Goal: Task Accomplishment & Management: Complete application form

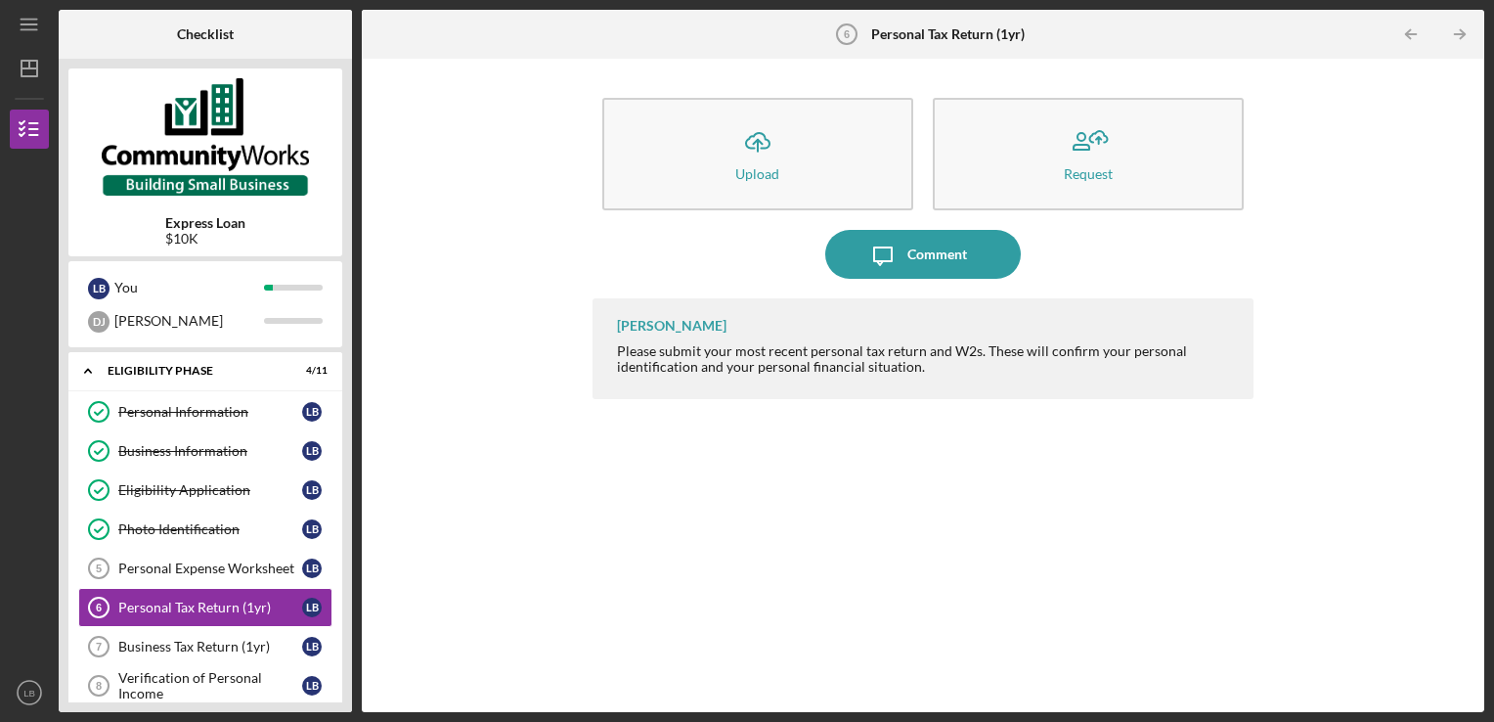
scroll to position [104, 0]
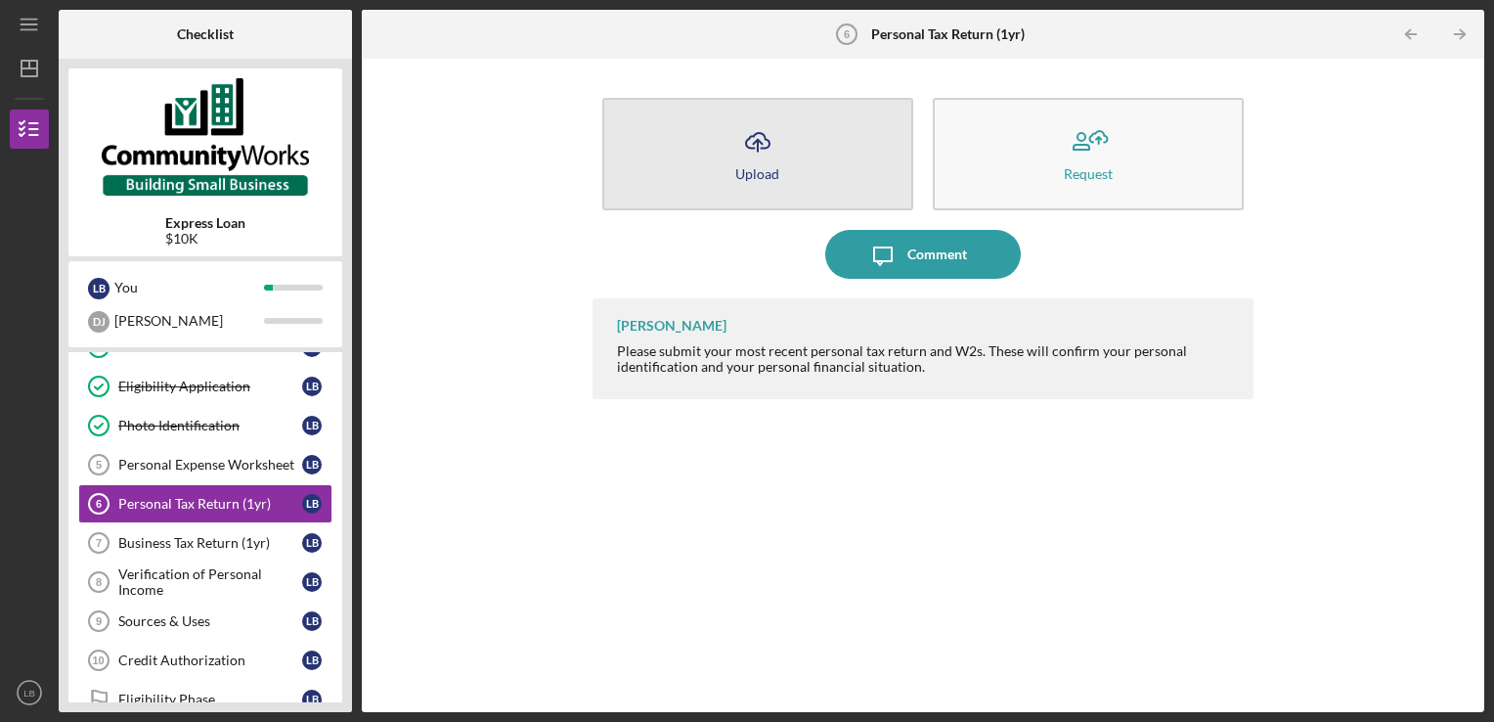
click at [812, 155] on button "Icon/Upload Upload" at bounding box center [757, 154] width 311 height 112
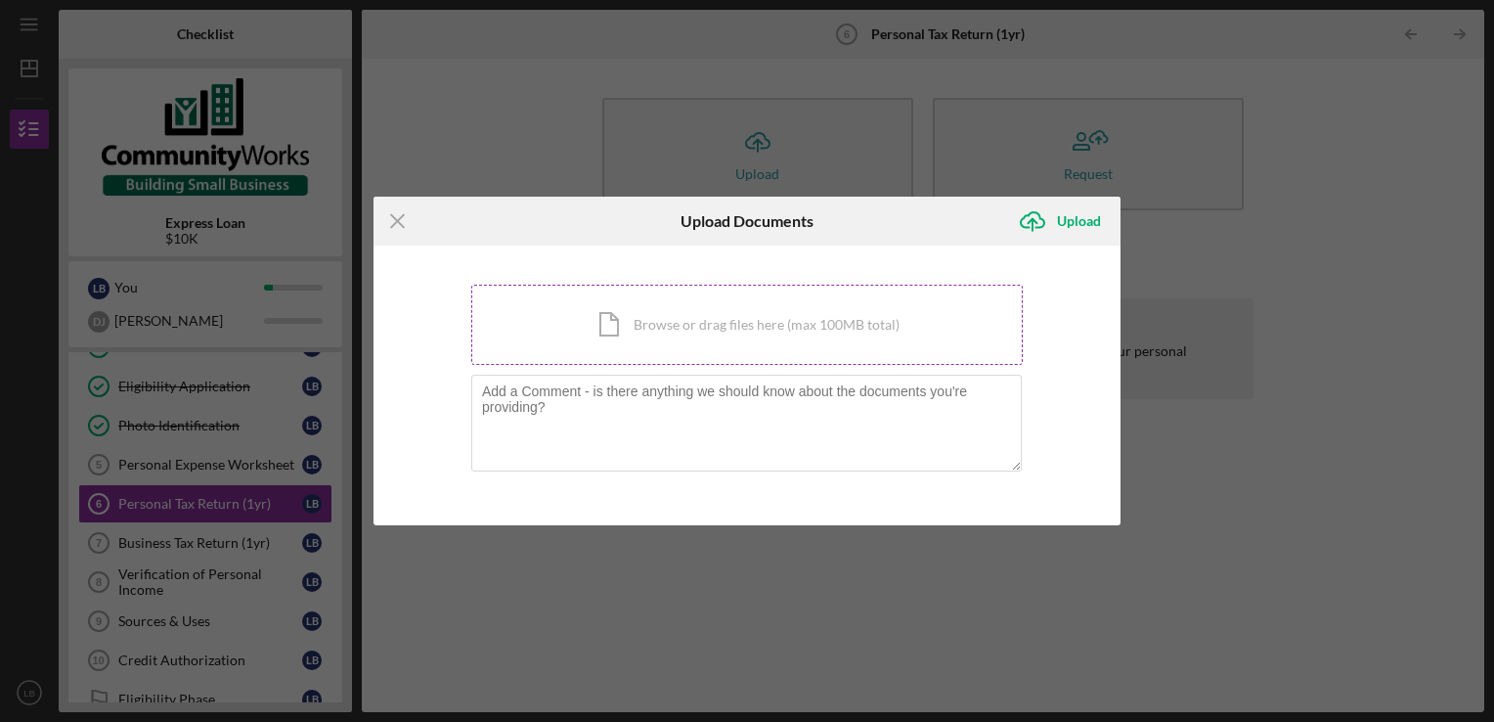
click at [689, 339] on div "Icon/Document Browse or drag files here (max 100MB total) Tap to choose files o…" at bounding box center [747, 325] width 552 height 80
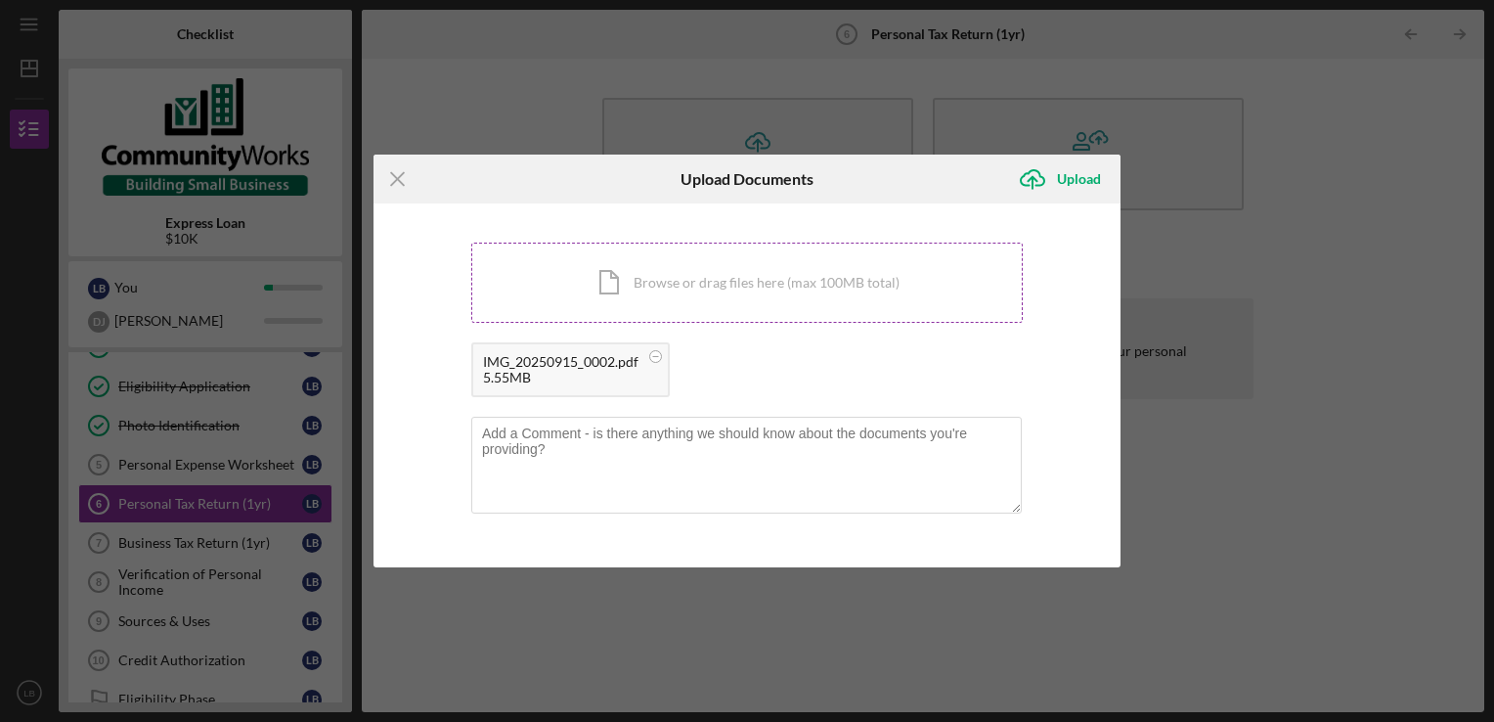
click at [719, 280] on div "Icon/Document Browse or drag files here (max 100MB total) Tap to choose files o…" at bounding box center [747, 283] width 552 height 80
click at [1052, 191] on icon "Icon/Upload" at bounding box center [1032, 179] width 49 height 49
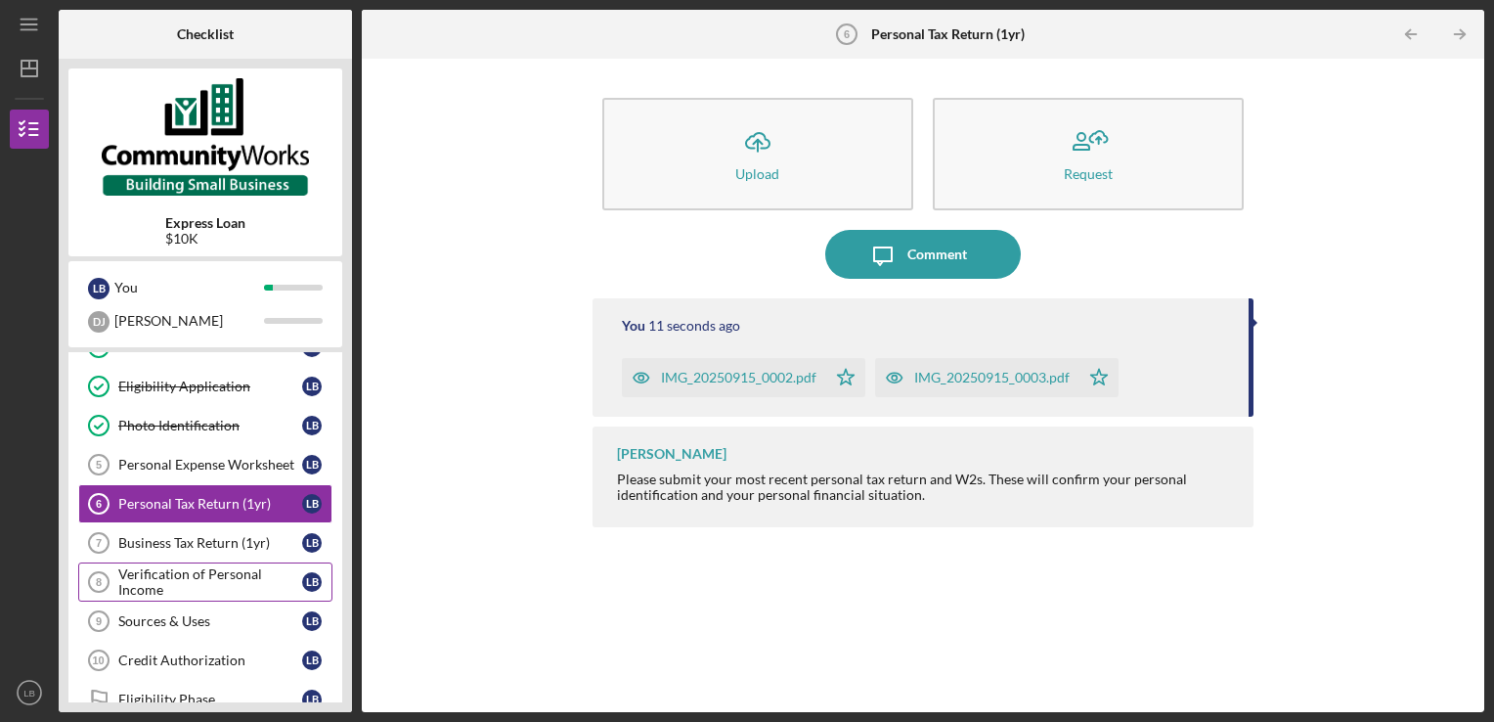
click at [243, 566] on div "Verification of Personal Income" at bounding box center [210, 581] width 184 height 31
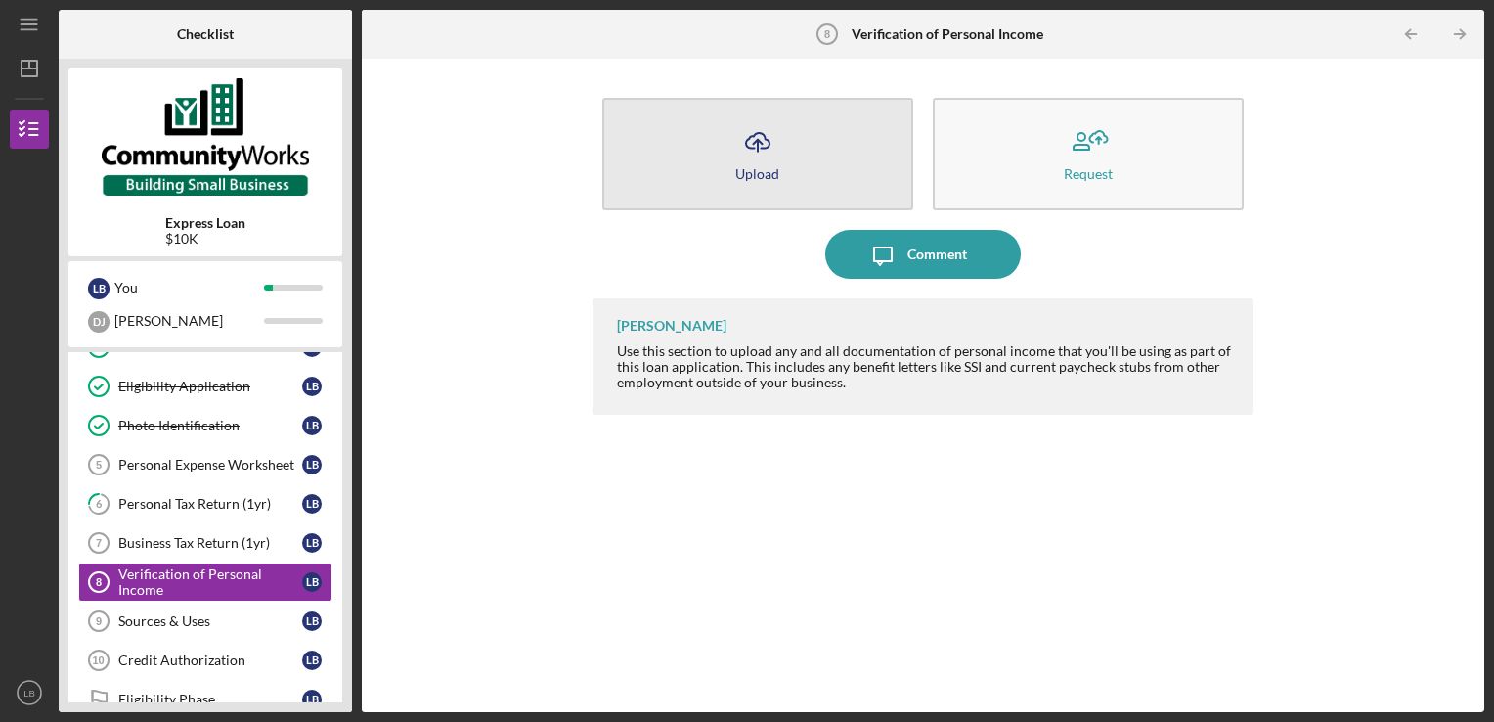
click at [864, 165] on button "Icon/Upload Upload" at bounding box center [757, 154] width 311 height 112
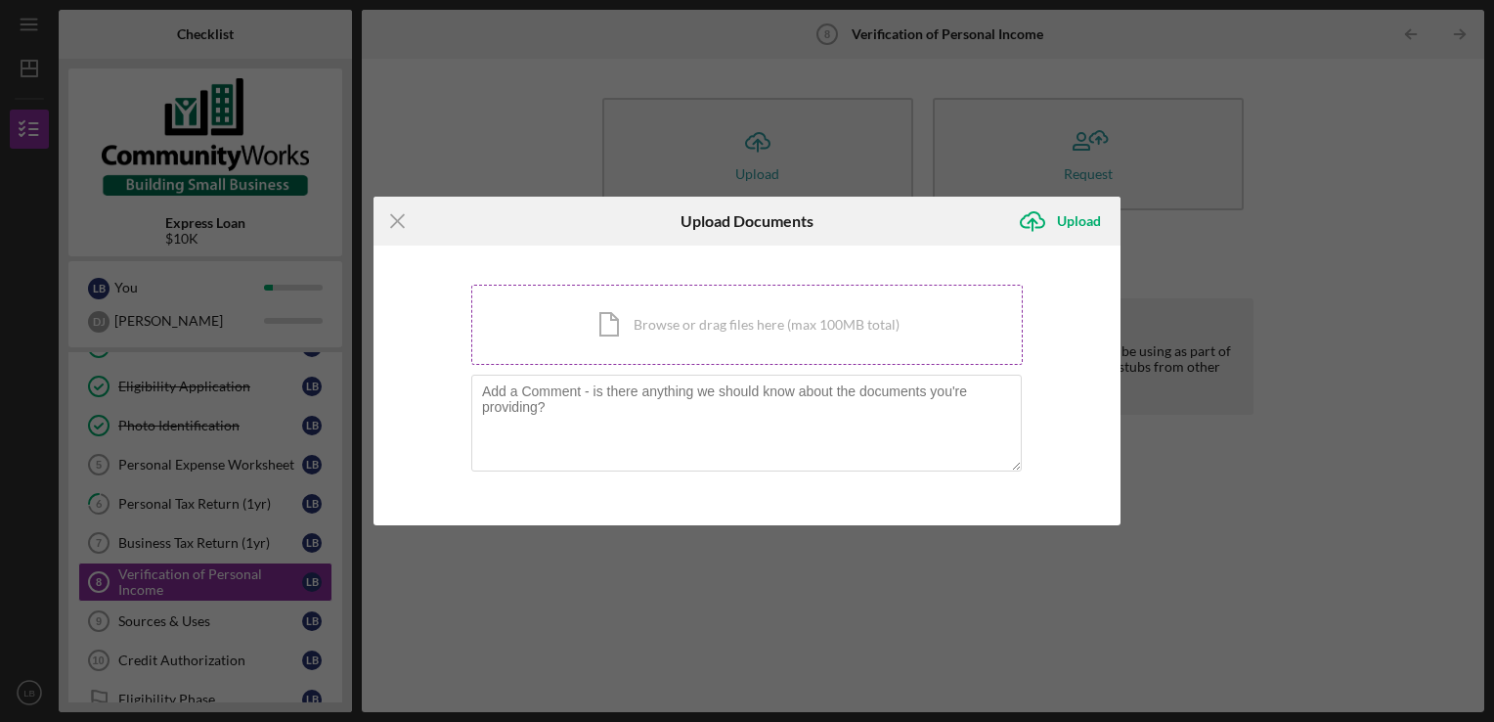
click at [720, 320] on div "Icon/Document Browse or drag files here (max 100MB total) Tap to choose files o…" at bounding box center [747, 325] width 552 height 80
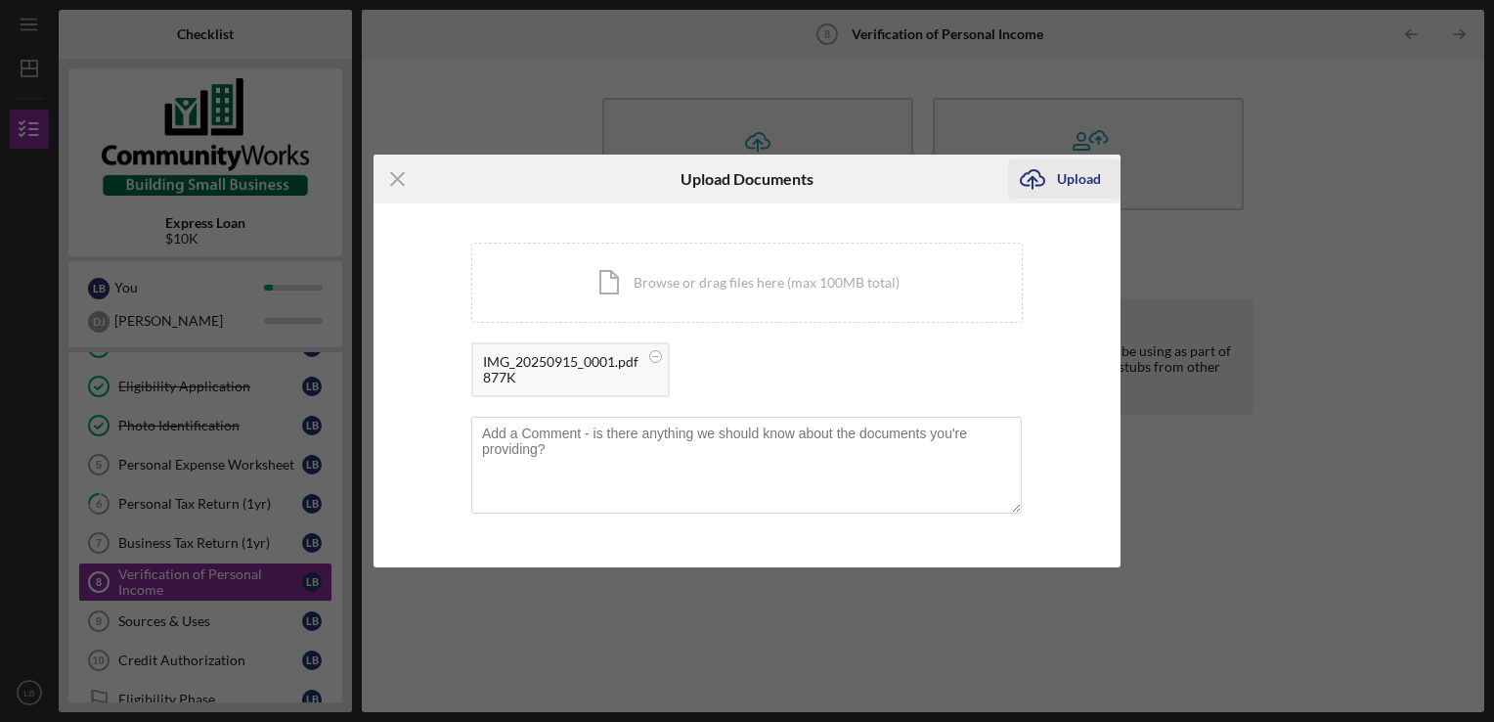
click at [1058, 180] on div "Upload" at bounding box center [1079, 178] width 44 height 39
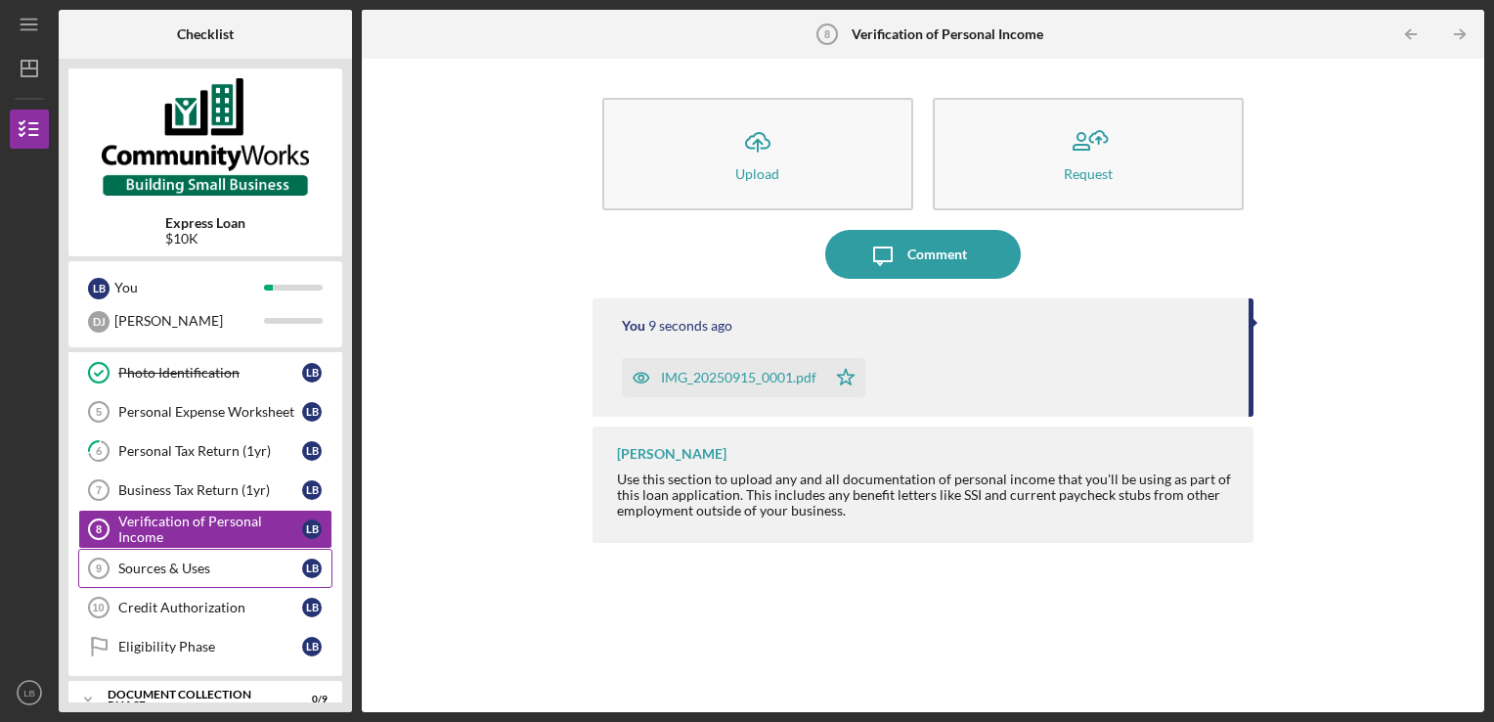
scroll to position [153, 0]
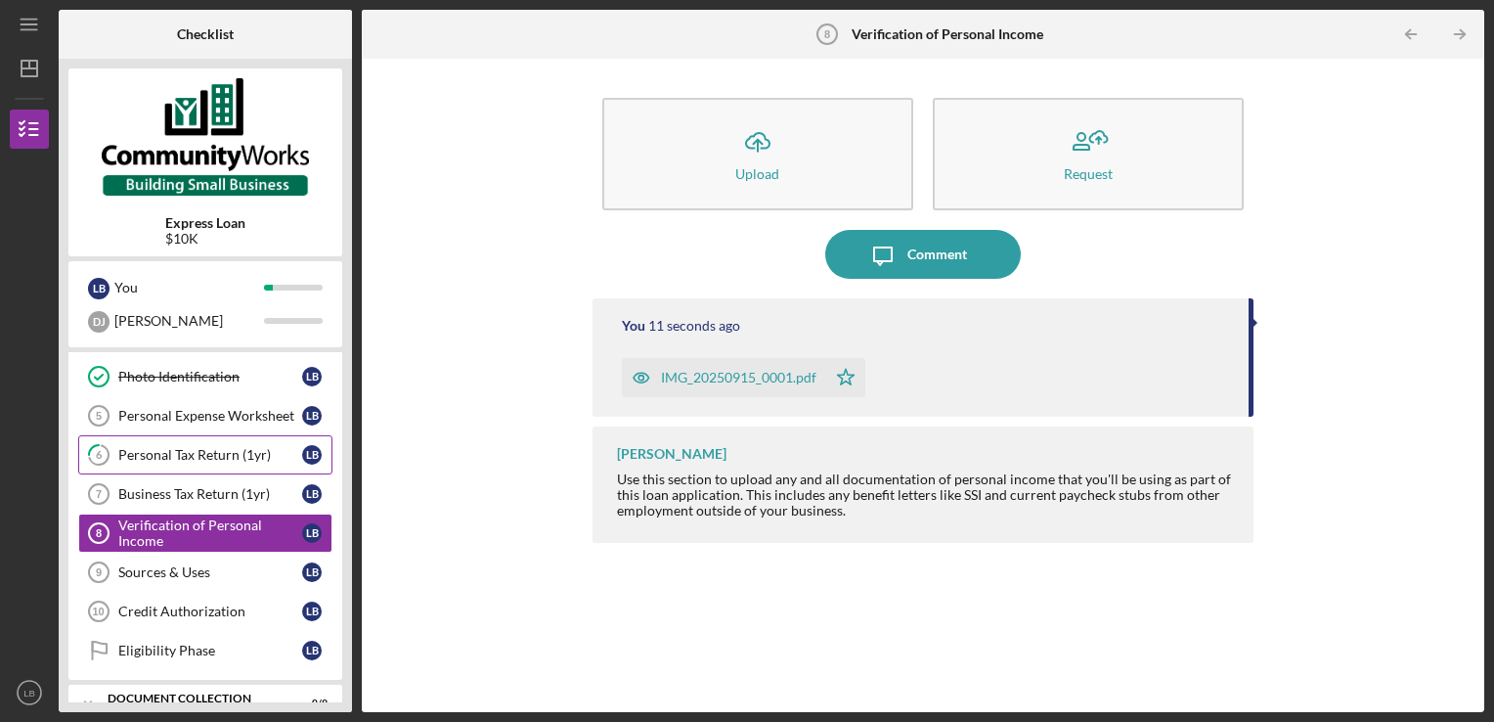
click at [241, 453] on div "Personal Tax Return (1yr)" at bounding box center [210, 455] width 184 height 16
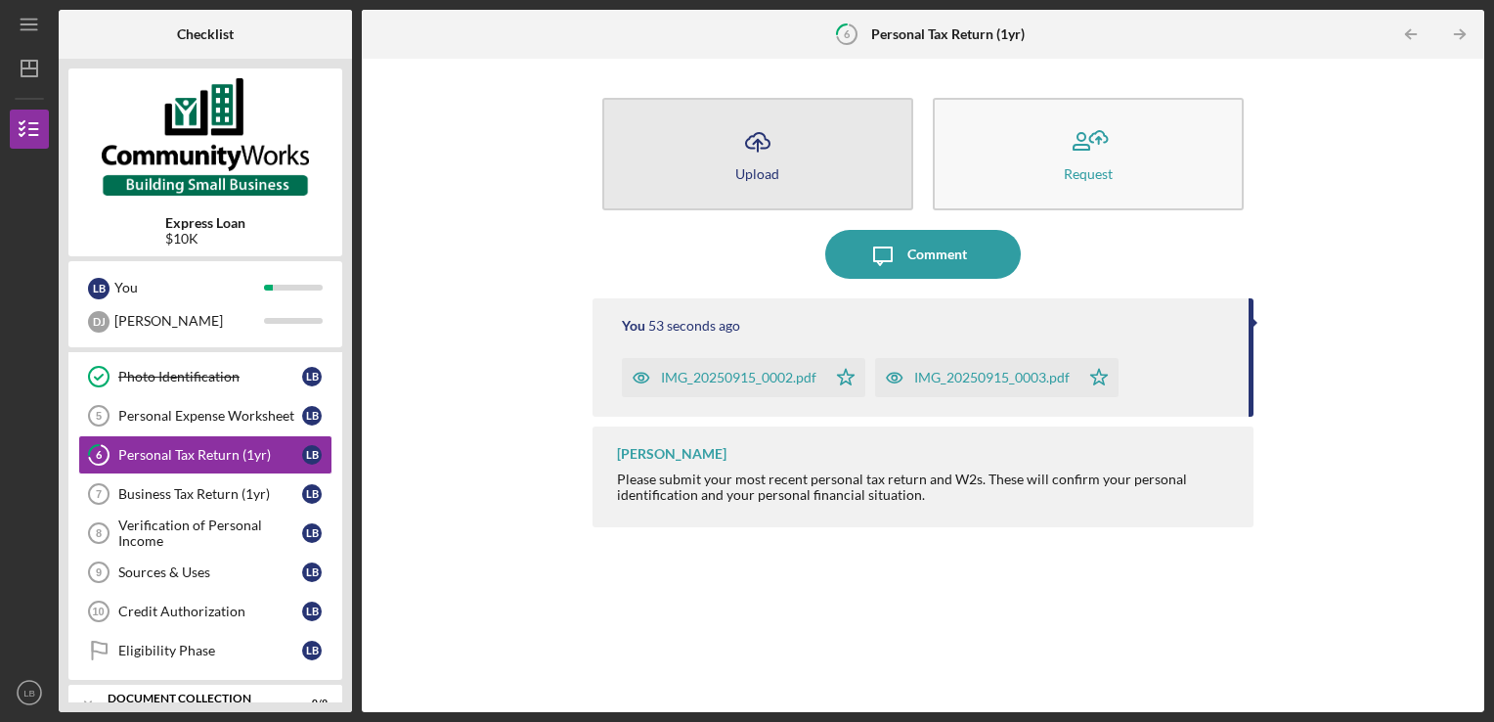
click at [758, 149] on line "button" at bounding box center [758, 146] width 0 height 12
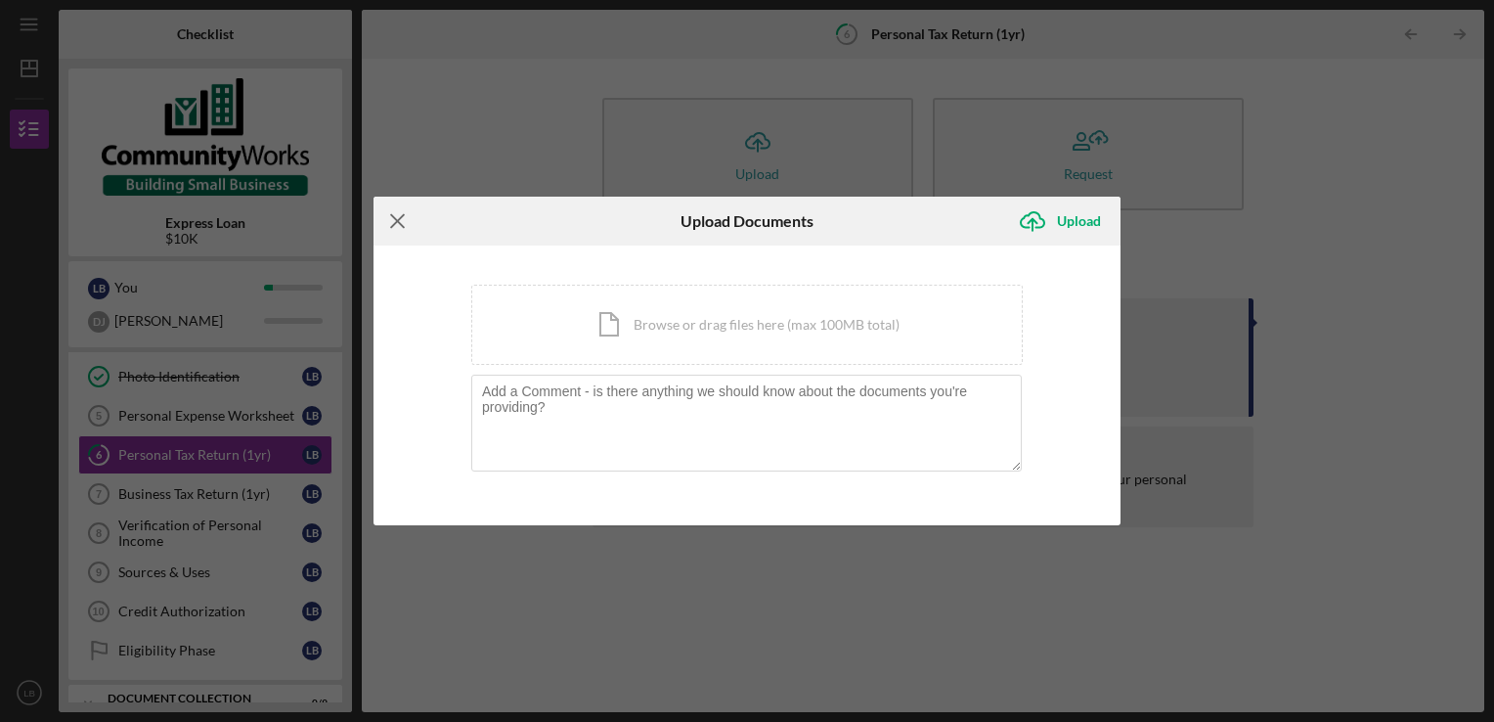
click at [415, 228] on icon "Icon/Menu Close" at bounding box center [398, 221] width 49 height 49
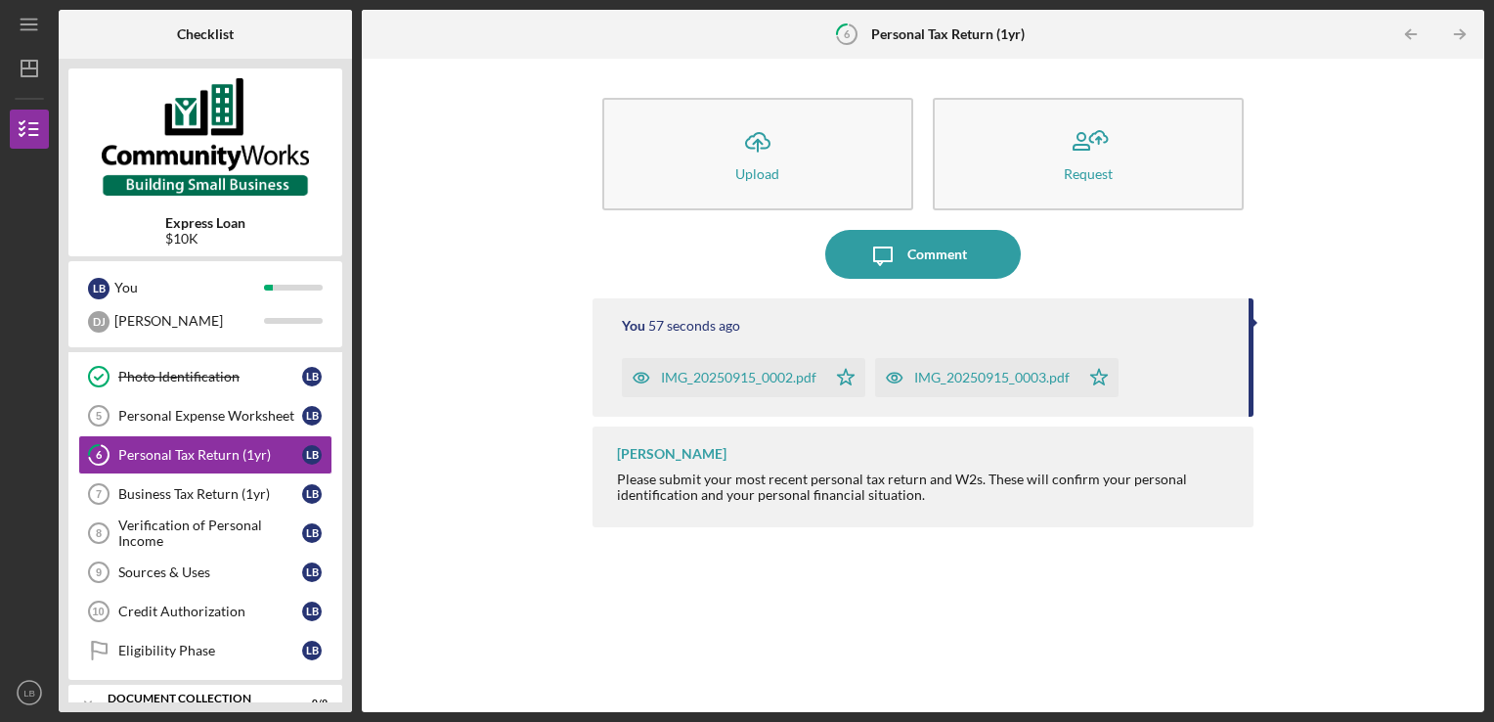
click at [900, 374] on icon "button" at bounding box center [894, 377] width 39 height 39
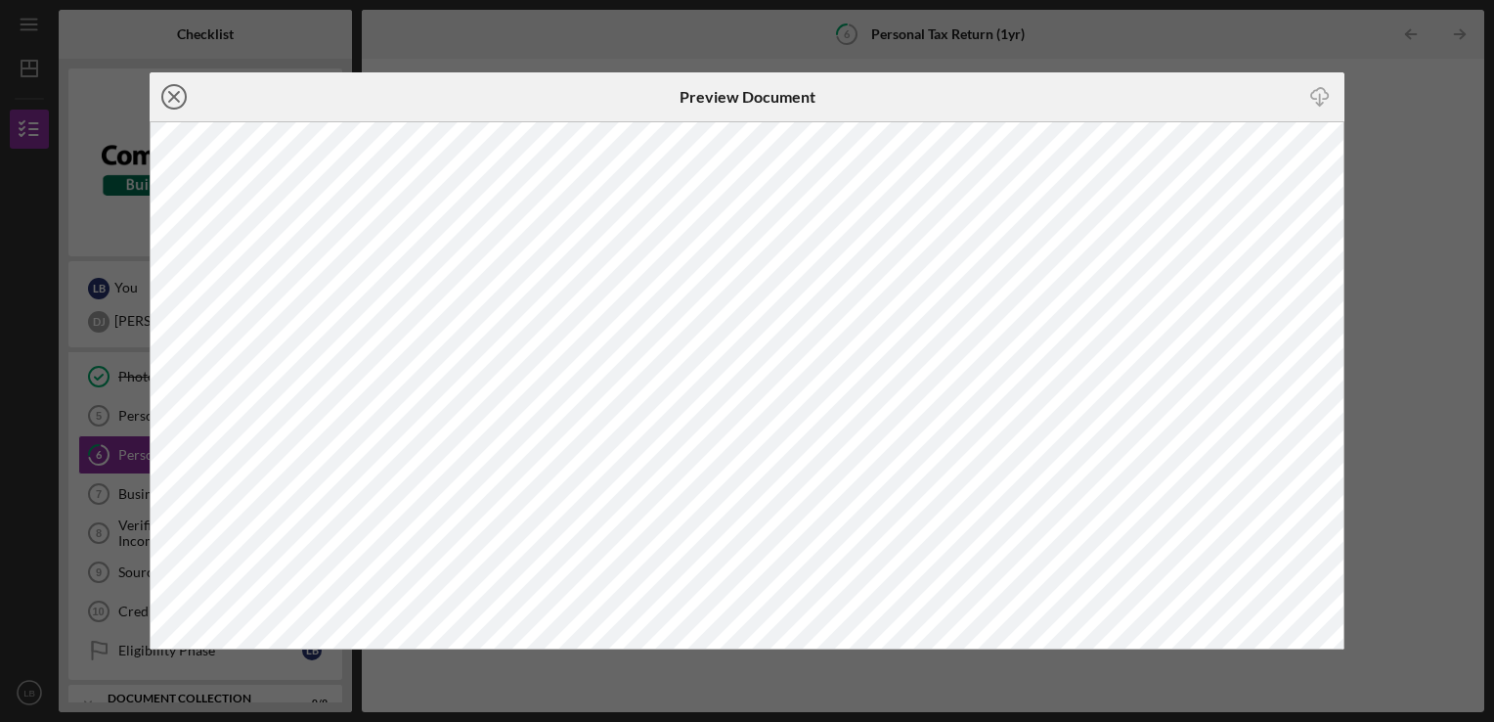
click at [176, 98] on icon "Icon/Close" at bounding box center [174, 96] width 49 height 49
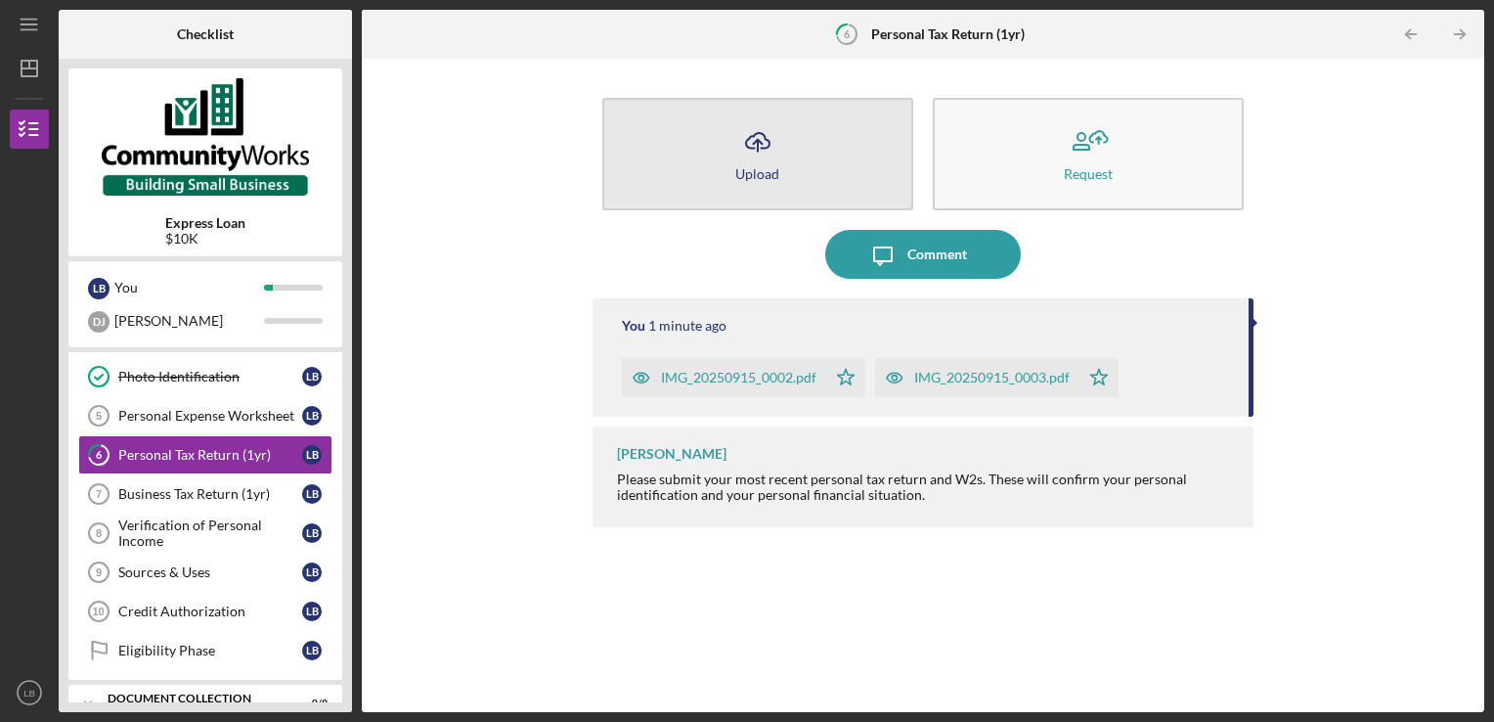
drag, startPoint x: 910, startPoint y: 381, endPoint x: 610, endPoint y: 209, distance: 345.2
click at [610, 209] on button "Icon/Upload Upload" at bounding box center [757, 154] width 311 height 112
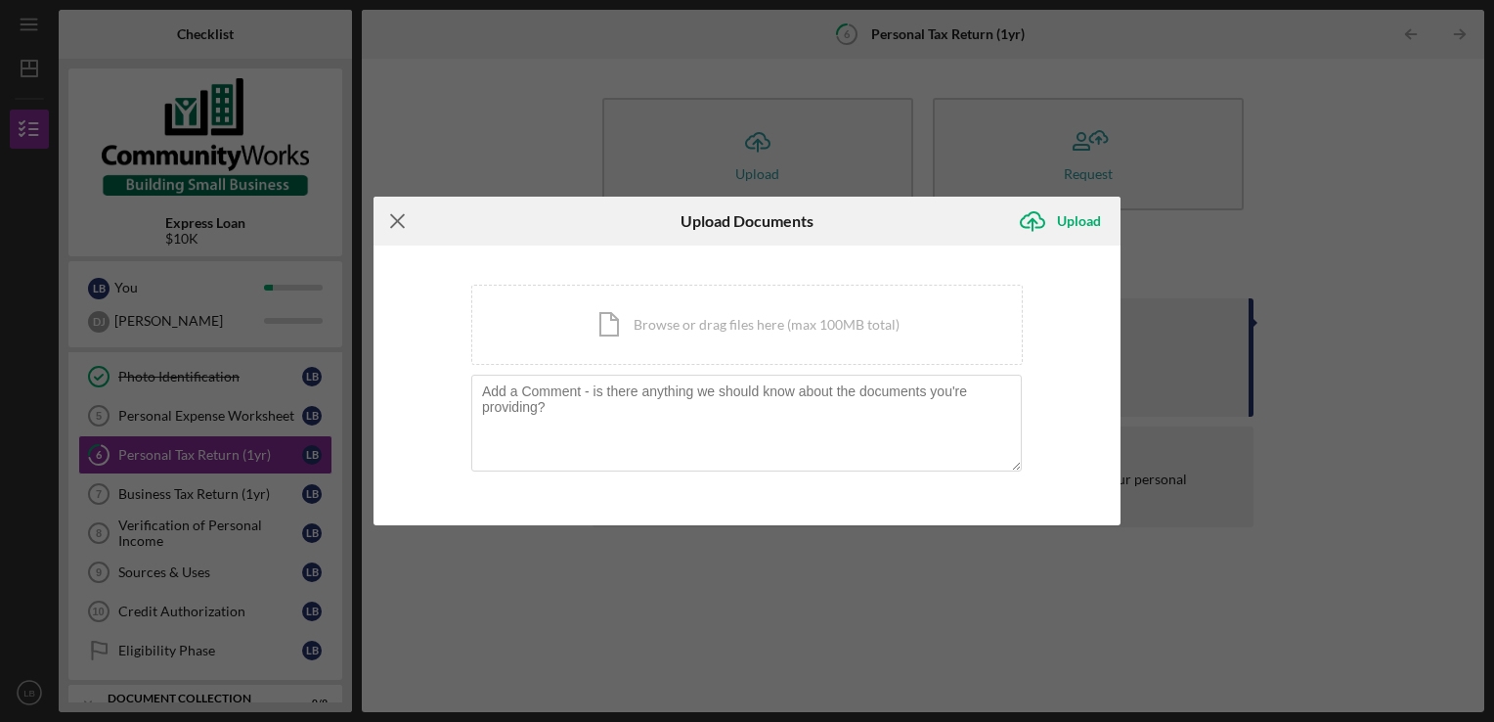
click at [394, 233] on icon "Icon/Menu Close" at bounding box center [398, 221] width 49 height 49
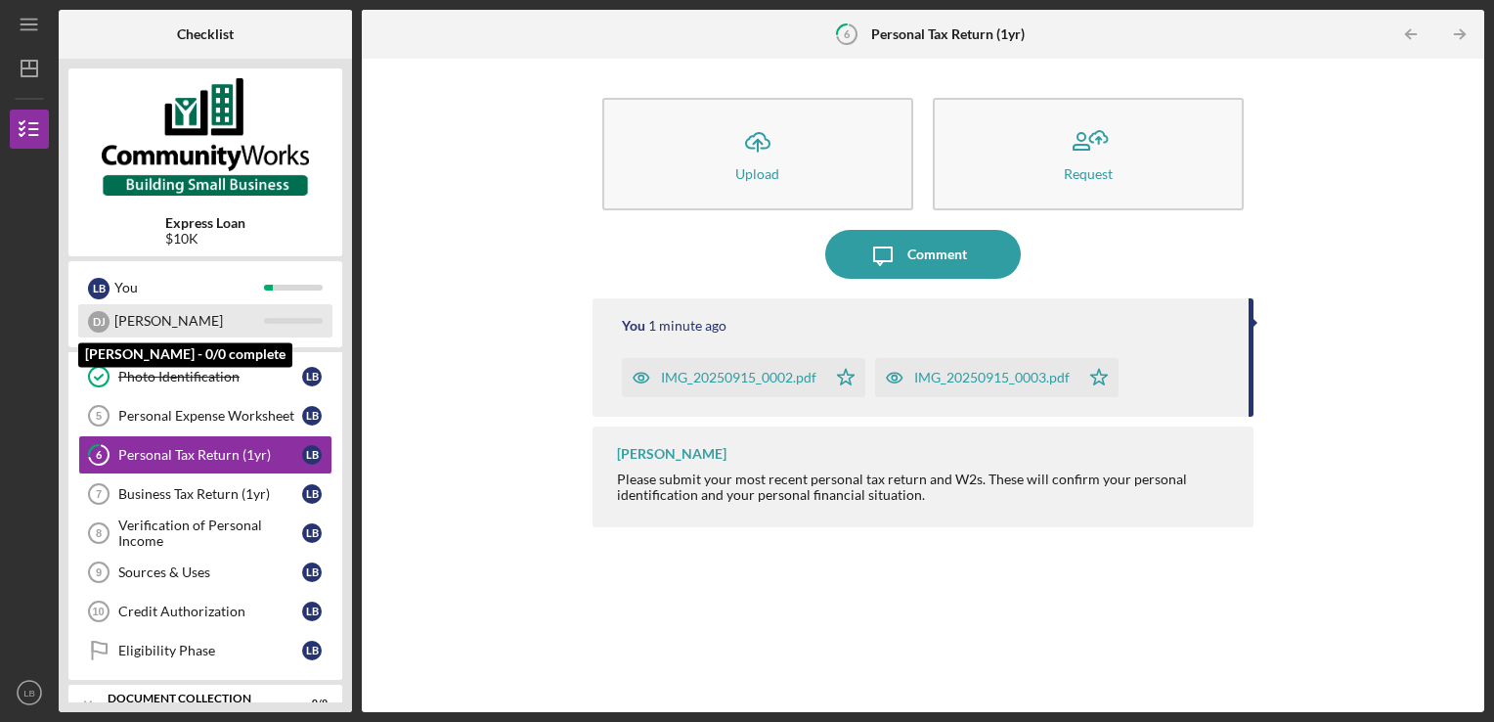
click at [250, 323] on div "[PERSON_NAME]" at bounding box center [189, 320] width 150 height 33
click at [131, 325] on div "[PERSON_NAME]" at bounding box center [189, 320] width 150 height 33
drag, startPoint x: 131, startPoint y: 325, endPoint x: 89, endPoint y: 330, distance: 42.3
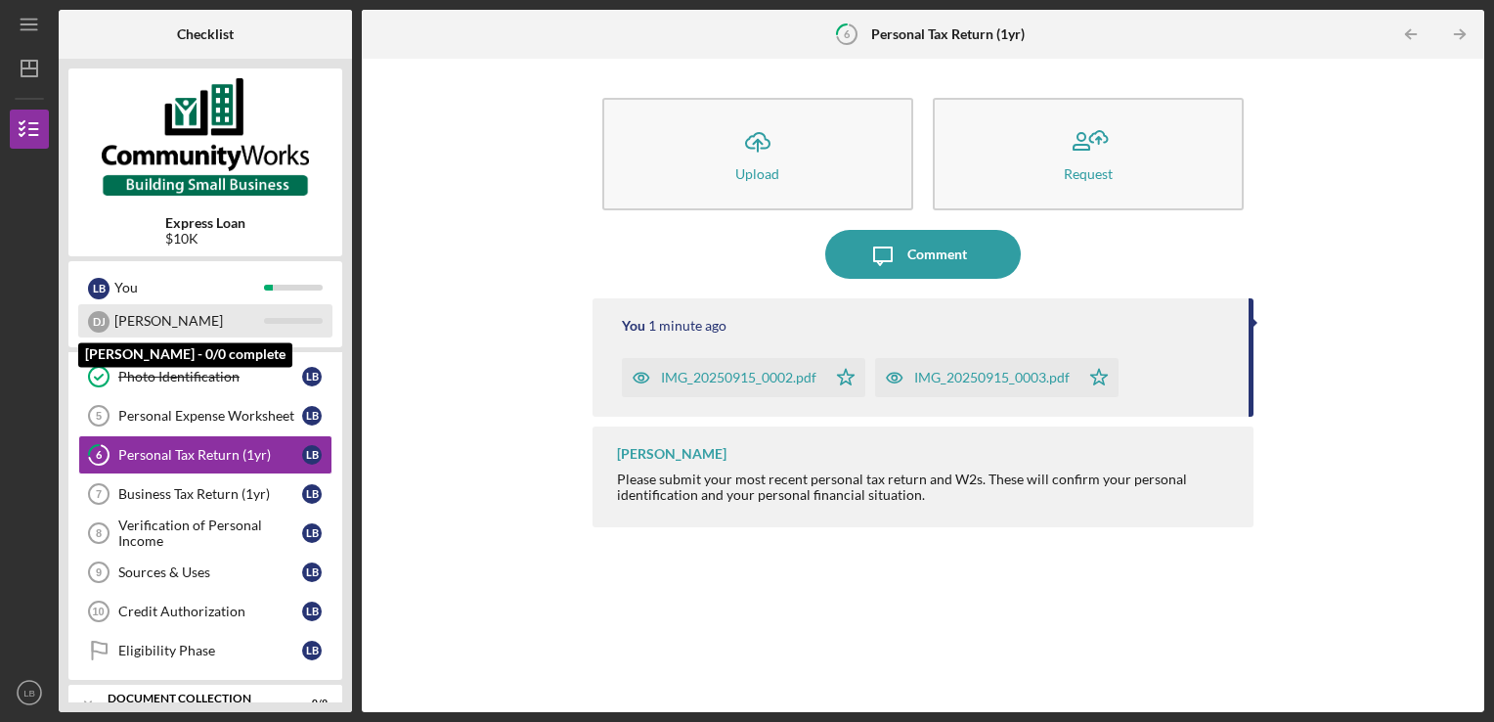
click at [89, 330] on div "D J" at bounding box center [99, 320] width 22 height 33
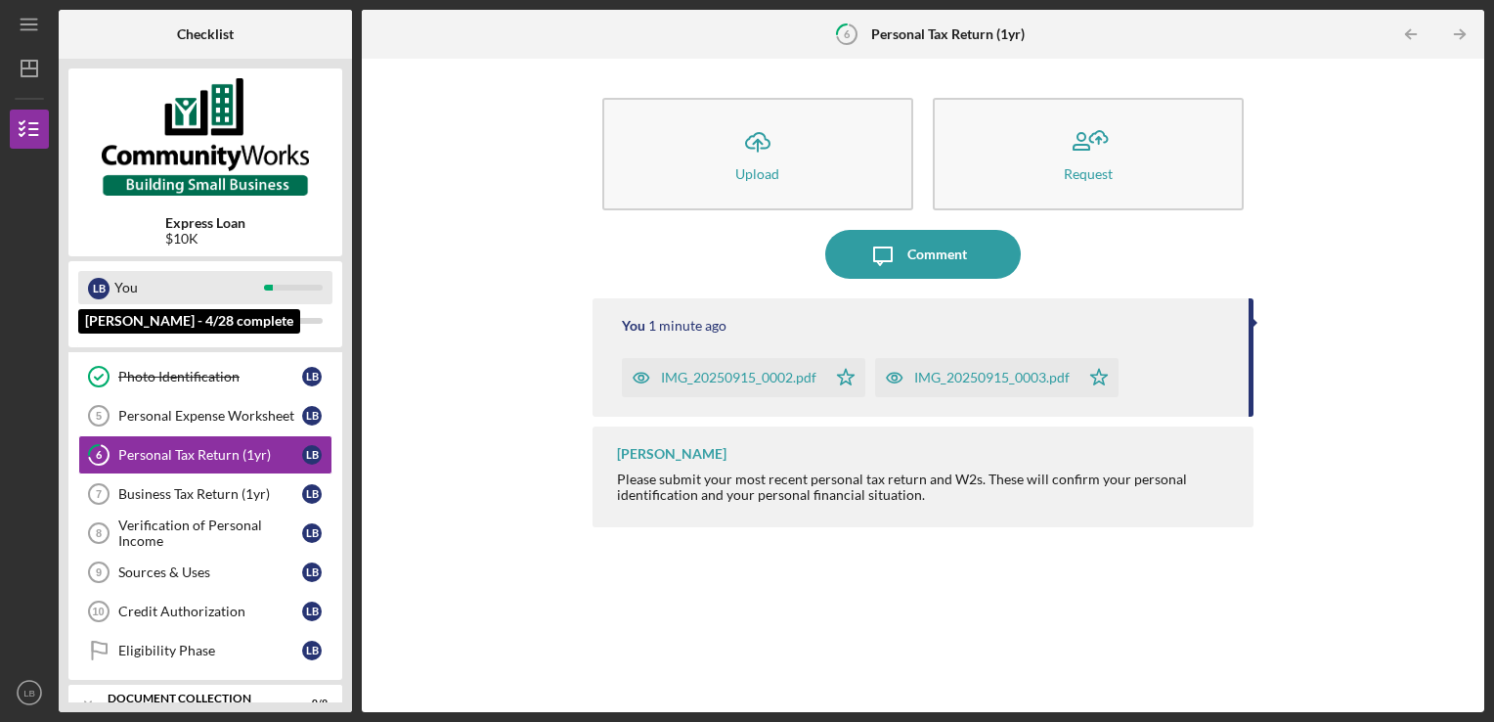
click at [174, 278] on div "You" at bounding box center [189, 287] width 150 height 33
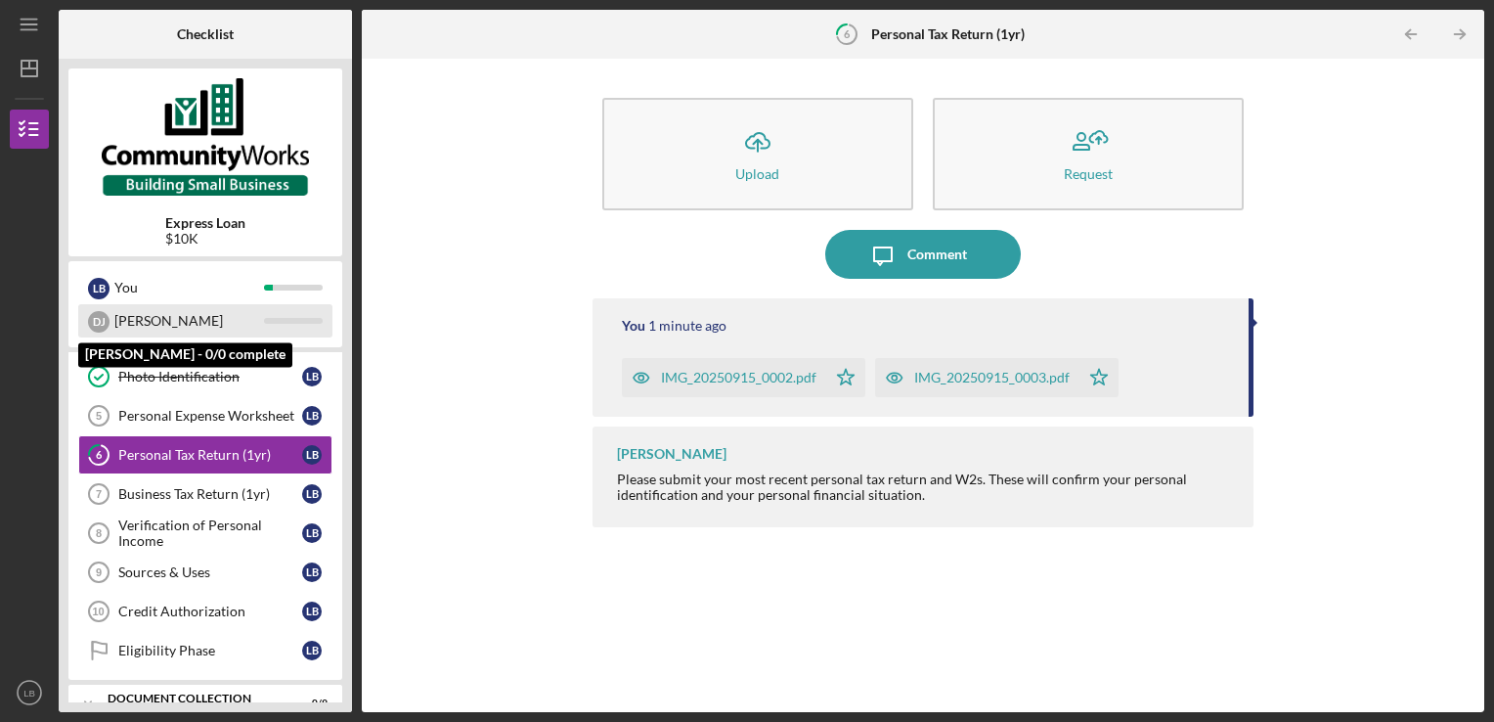
click at [186, 323] on div "[PERSON_NAME]" at bounding box center [189, 320] width 150 height 33
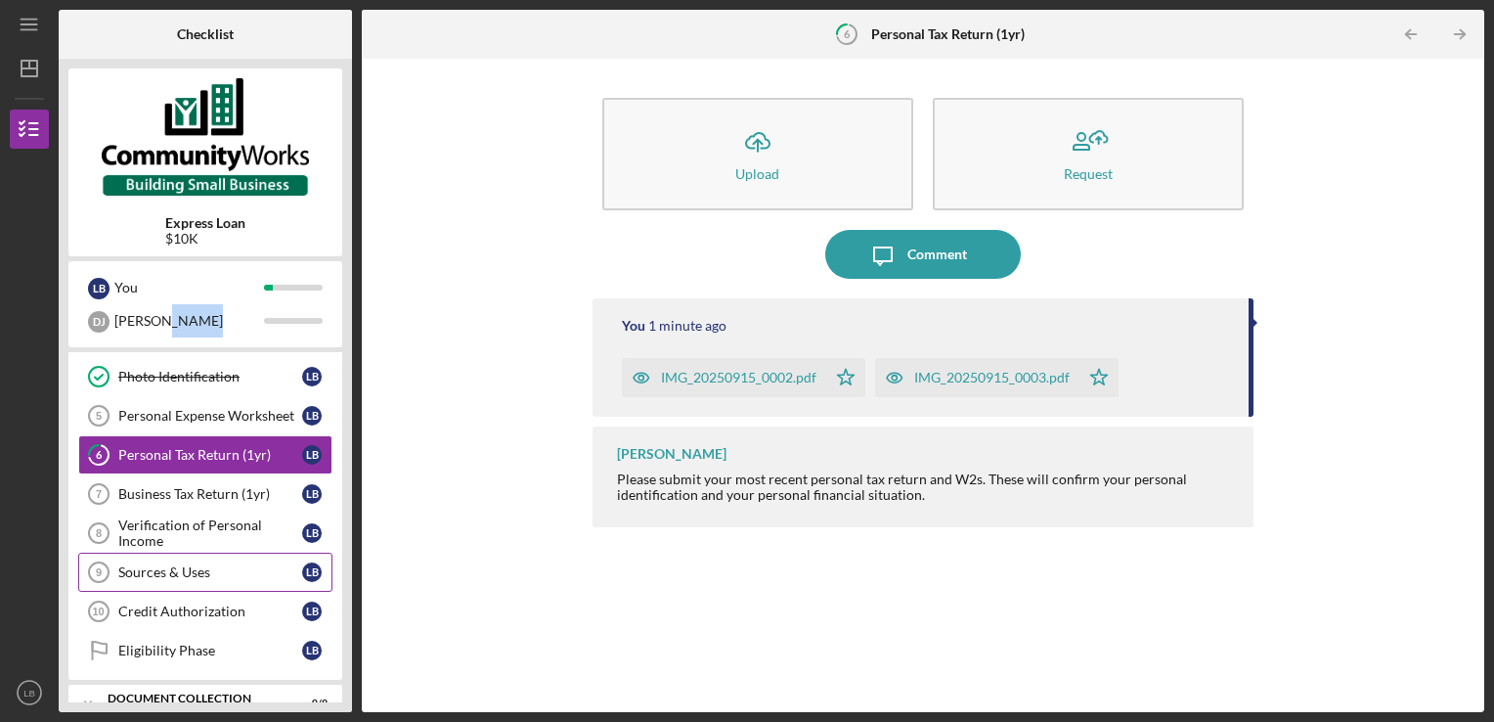
scroll to position [266, 0]
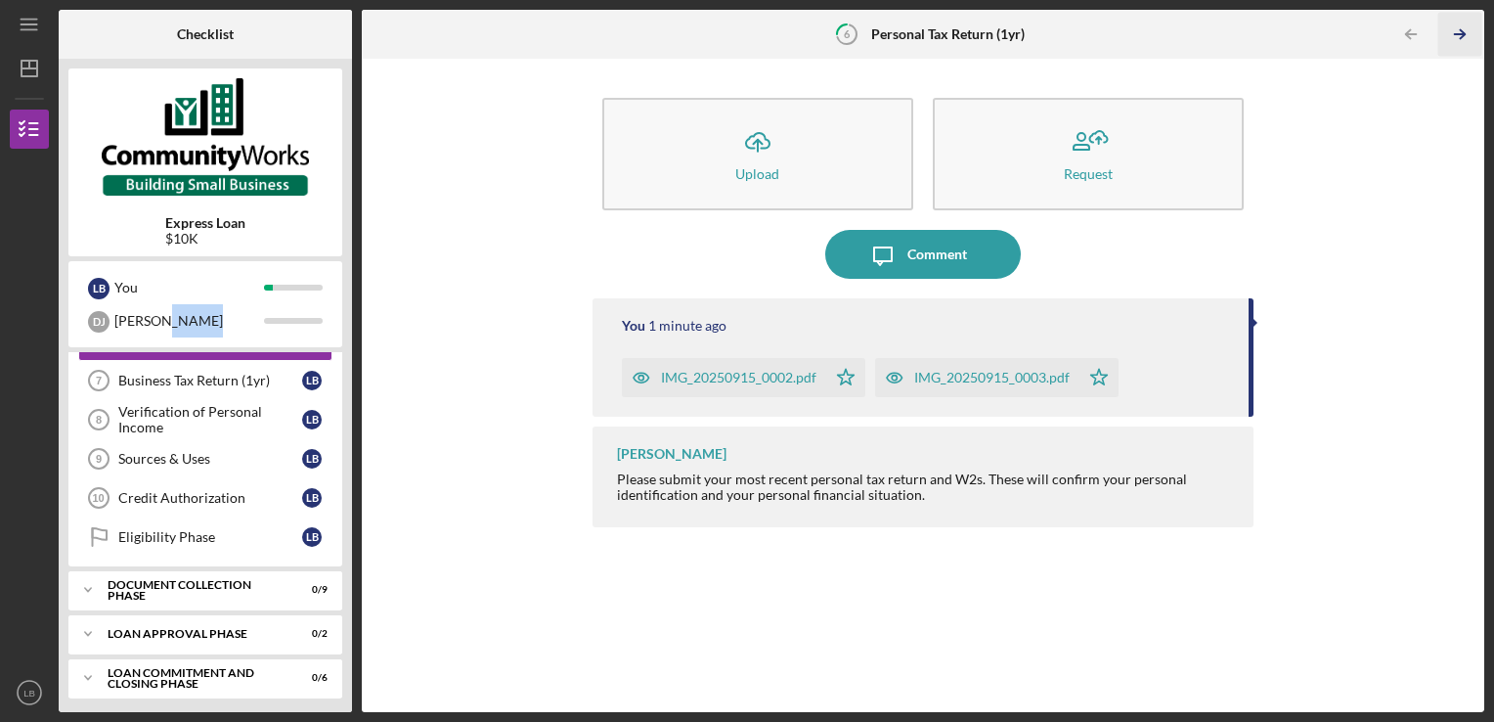
click at [1462, 25] on icon "Icon/Table Pagination Arrow" at bounding box center [1461, 35] width 44 height 44
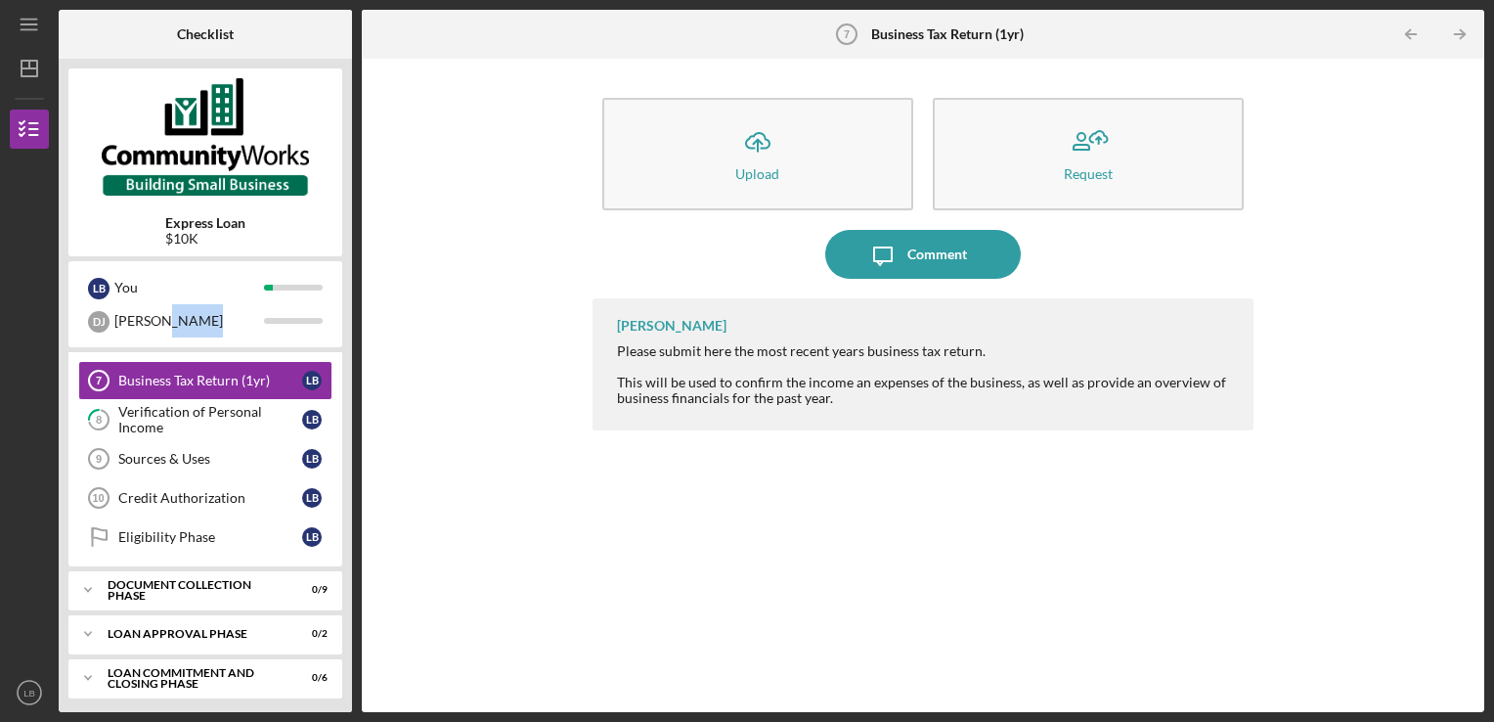
click at [1462, 25] on icon "Icon/Table Pagination Arrow" at bounding box center [1461, 35] width 44 height 44
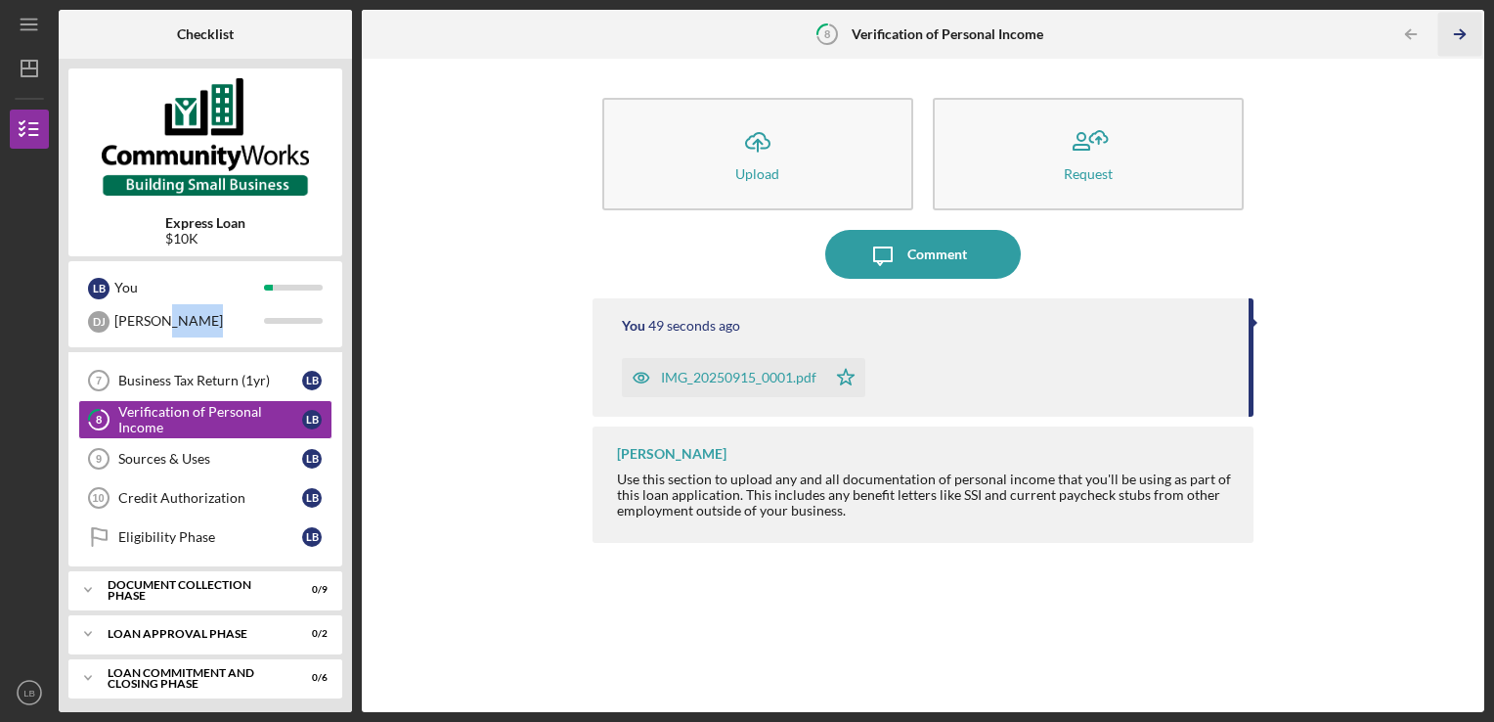
click at [1462, 25] on icon "Icon/Table Pagination Arrow" at bounding box center [1461, 35] width 44 height 44
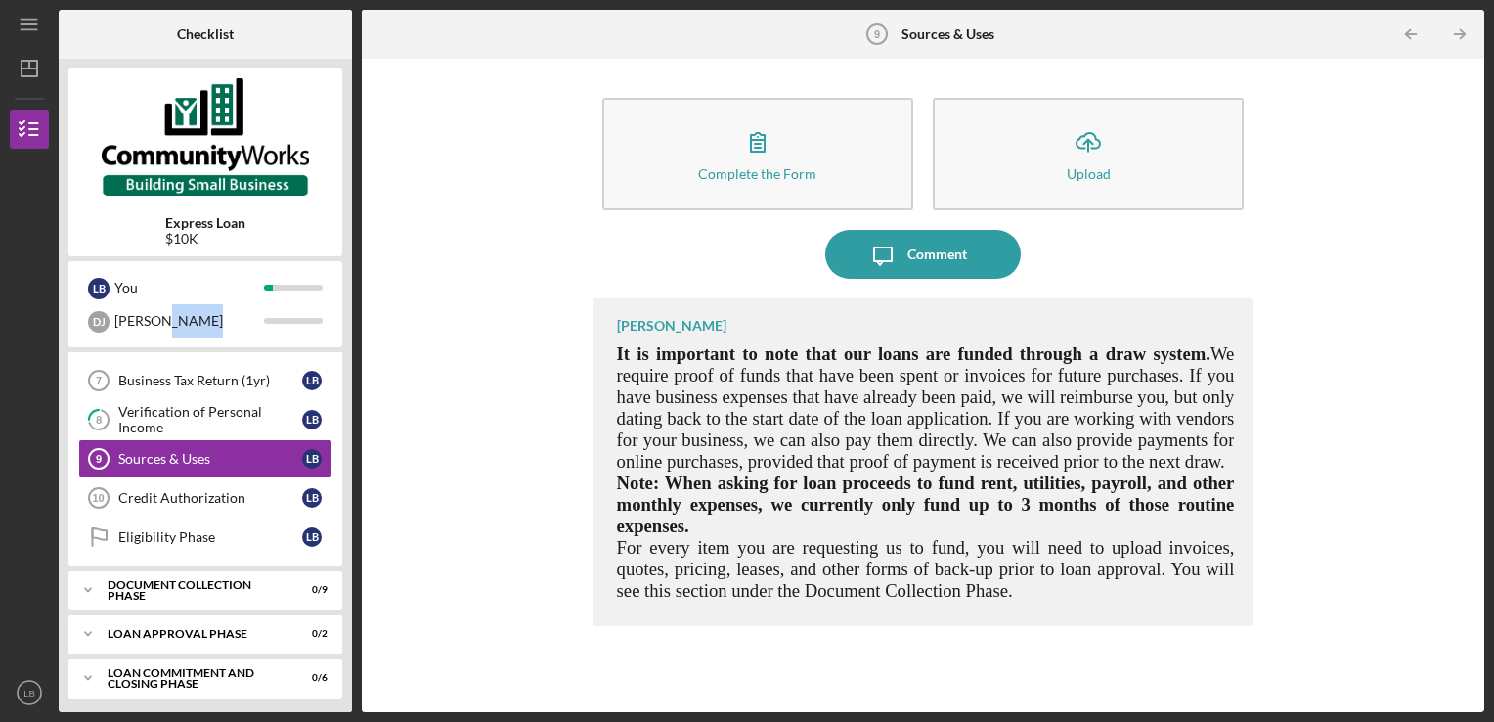
click at [1462, 25] on icon "Icon/Table Pagination Arrow" at bounding box center [1461, 35] width 44 height 44
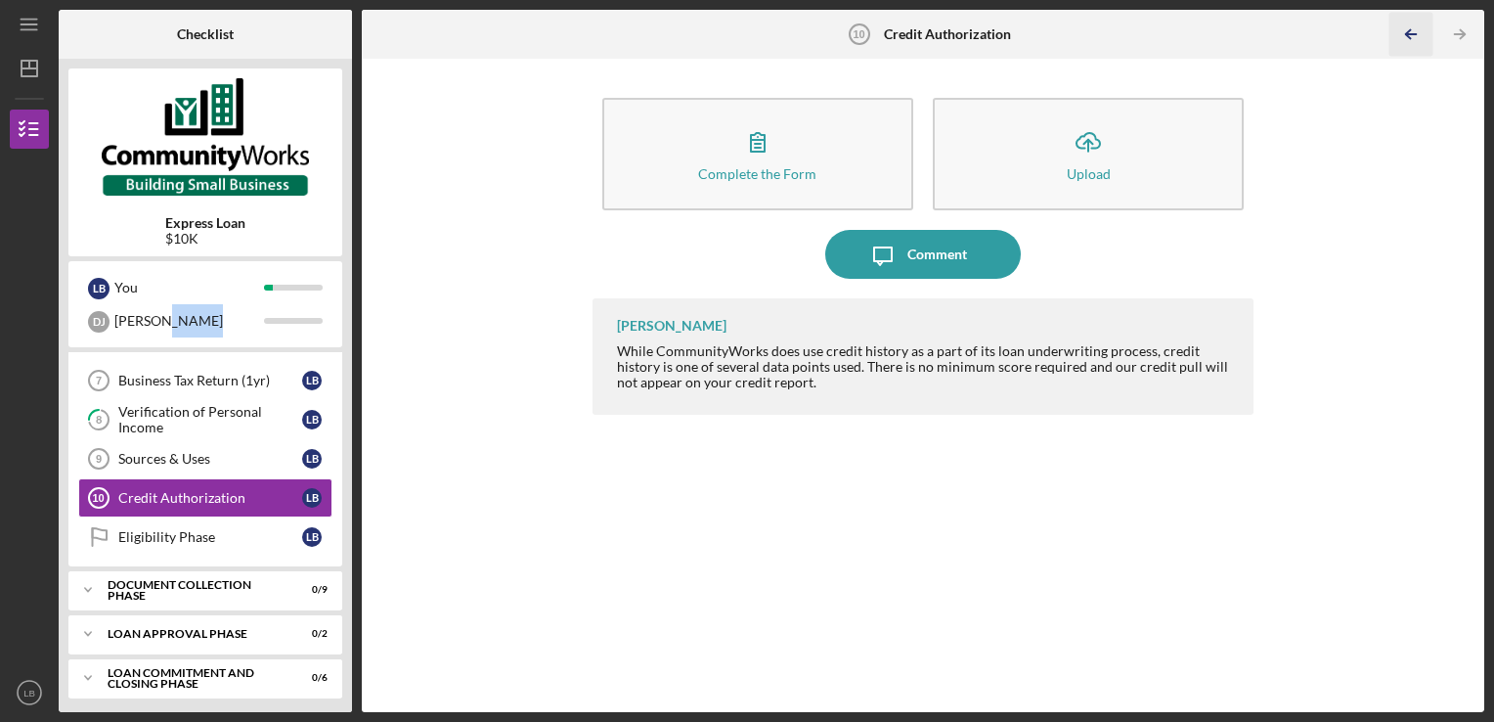
click at [1402, 37] on icon "Icon/Table Pagination Arrow" at bounding box center [1412, 35] width 44 height 44
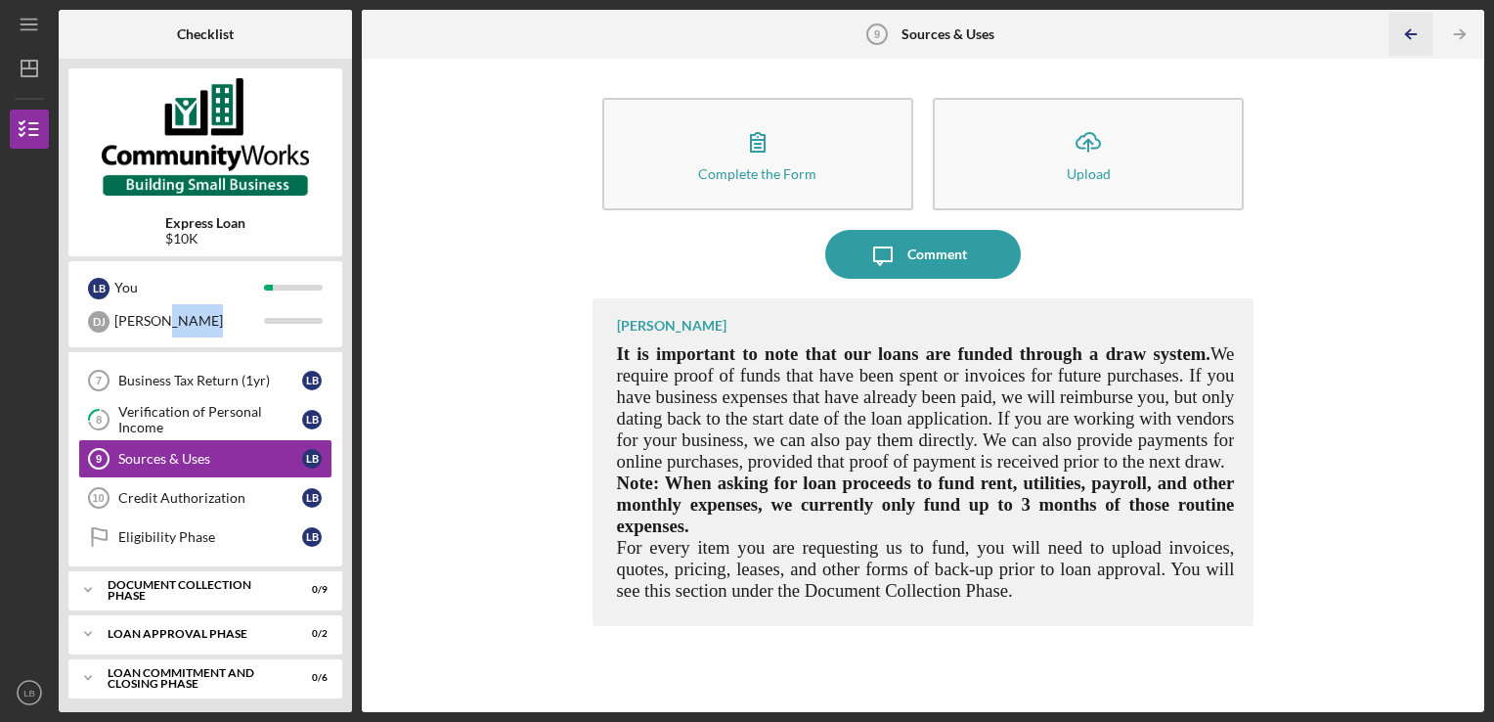
click at [1402, 37] on icon "Icon/Table Pagination Arrow" at bounding box center [1412, 35] width 44 height 44
